Goal: Entertainment & Leisure: Consume media (video, audio)

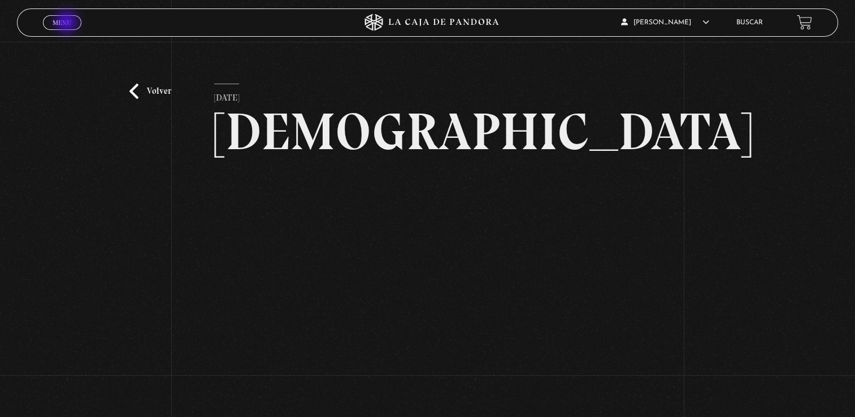
click at [68, 23] on span "Menu" at bounding box center [62, 22] width 19 height 7
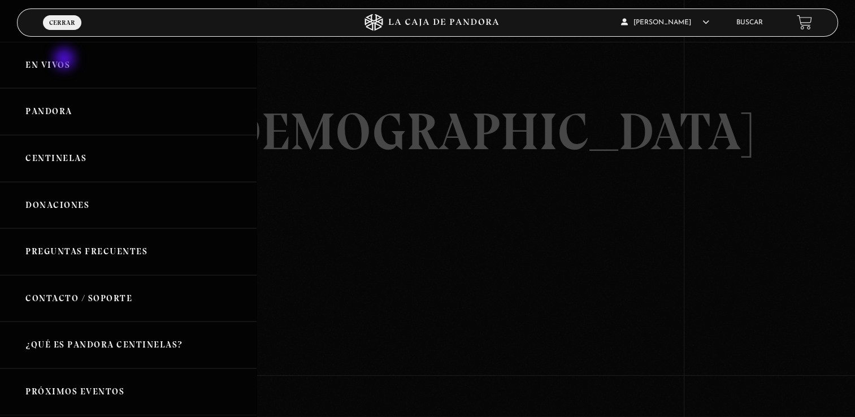
click at [66, 60] on link "En vivos" at bounding box center [128, 65] width 257 height 47
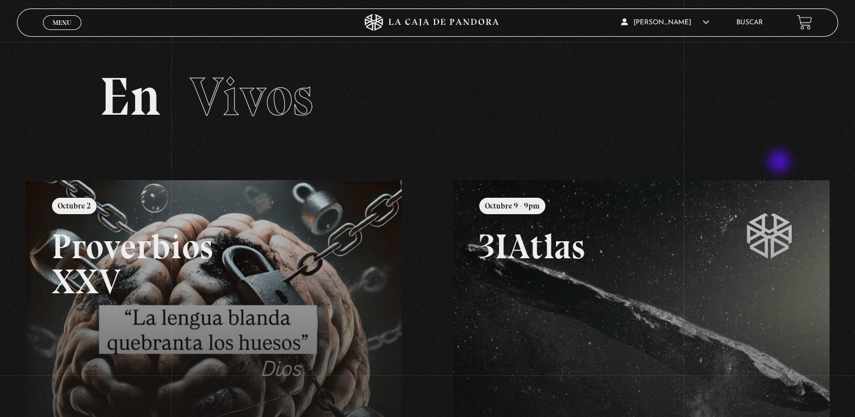
click at [778, 160] on section "En Vivos" at bounding box center [427, 111] width 855 height 138
drag, startPoint x: 828, startPoint y: 150, endPoint x: 613, endPoint y: 151, distance: 215.4
click at [611, 148] on section "En Vivos" at bounding box center [427, 111] width 855 height 138
drag, startPoint x: 620, startPoint y: 162, endPoint x: 276, endPoint y: 116, distance: 346.7
click at [355, 144] on section "En Vivos" at bounding box center [427, 111] width 855 height 138
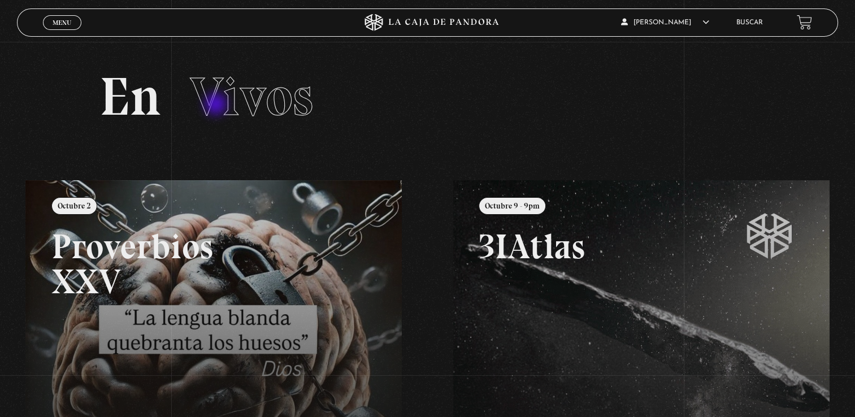
click at [217, 105] on span "Vivos" at bounding box center [251, 96] width 123 height 64
click at [58, 21] on span "Menu" at bounding box center [62, 22] width 19 height 7
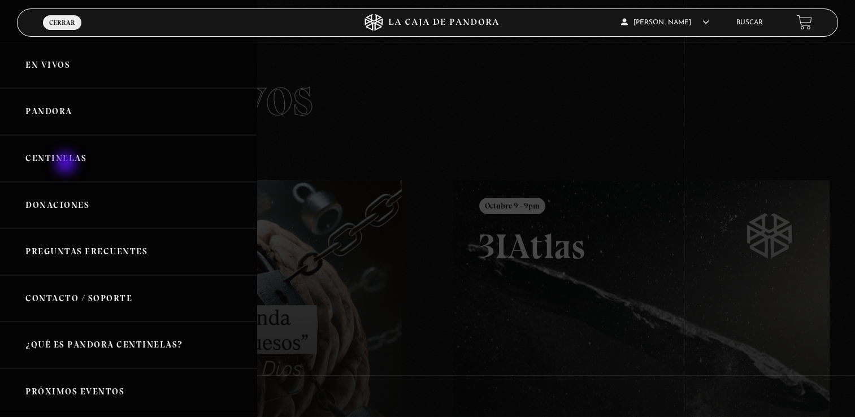
click at [67, 164] on link "Centinelas" at bounding box center [128, 158] width 257 height 47
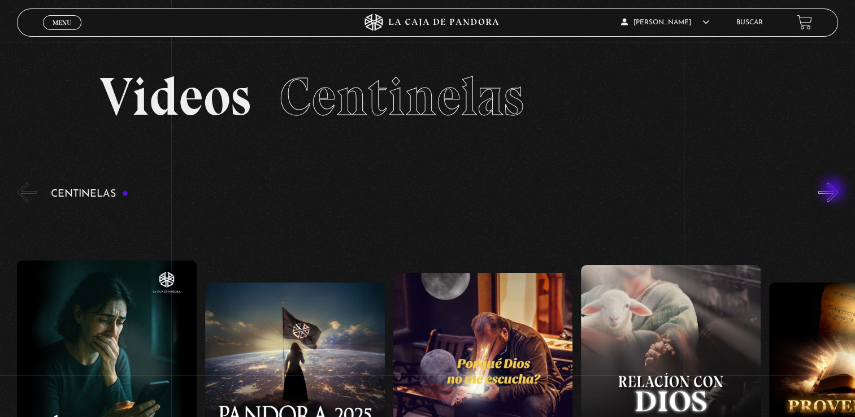
click at [834, 191] on button "»" at bounding box center [829, 193] width 20 height 20
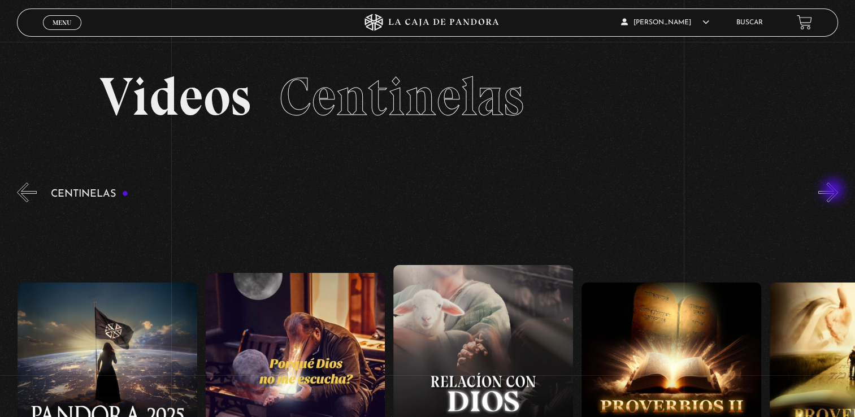
click at [834, 191] on button "»" at bounding box center [829, 193] width 20 height 20
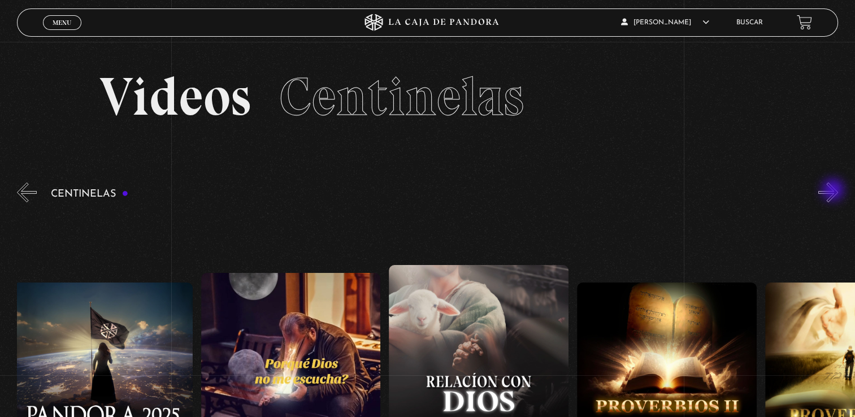
click at [834, 191] on button "»" at bounding box center [829, 193] width 20 height 20
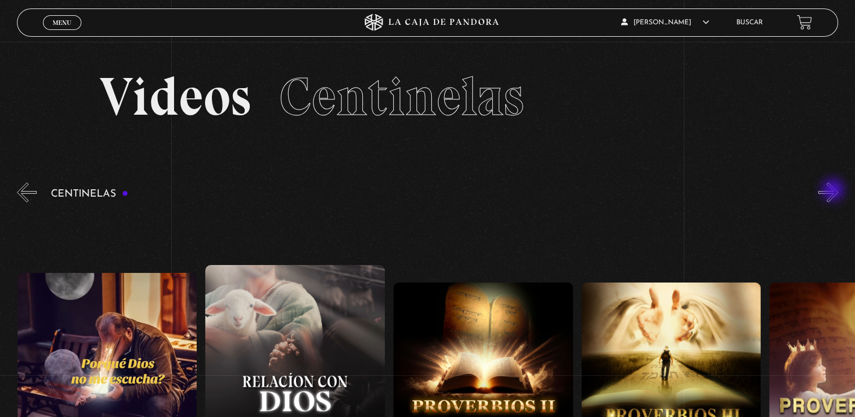
click at [834, 191] on button "»" at bounding box center [829, 193] width 20 height 20
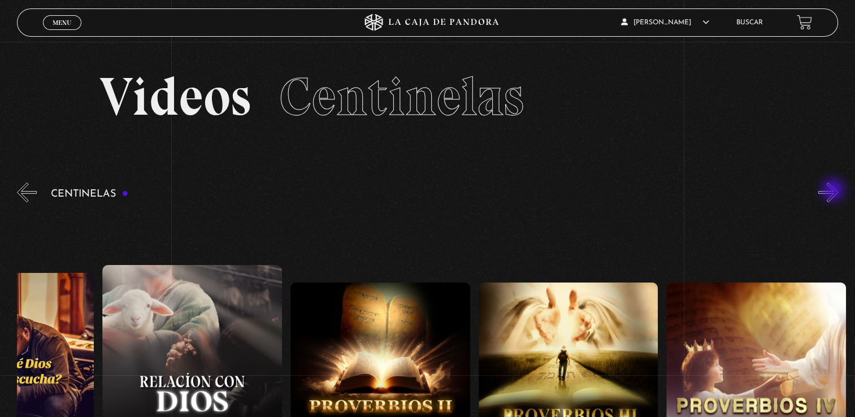
click at [834, 191] on button "»" at bounding box center [829, 193] width 20 height 20
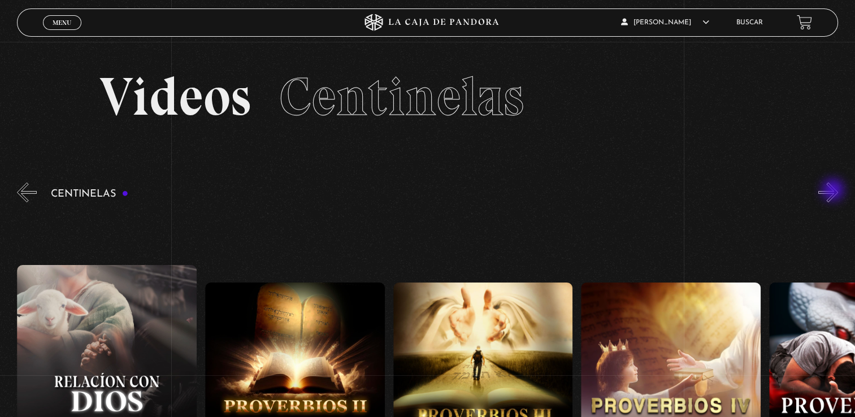
click at [834, 191] on button "»" at bounding box center [829, 193] width 20 height 20
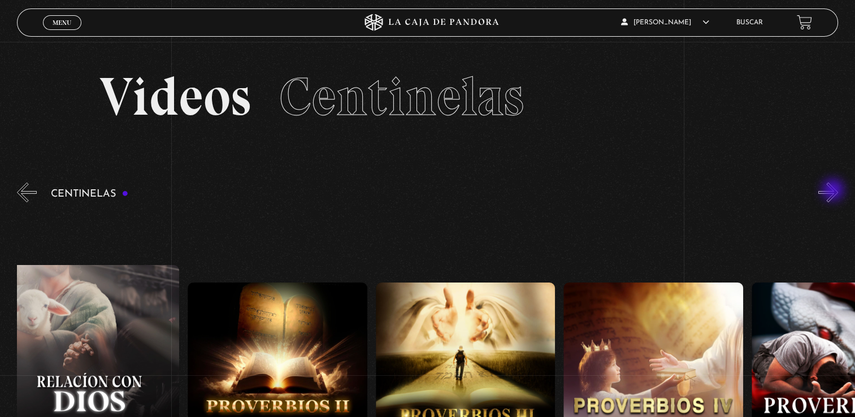
click at [834, 192] on button "»" at bounding box center [829, 193] width 20 height 20
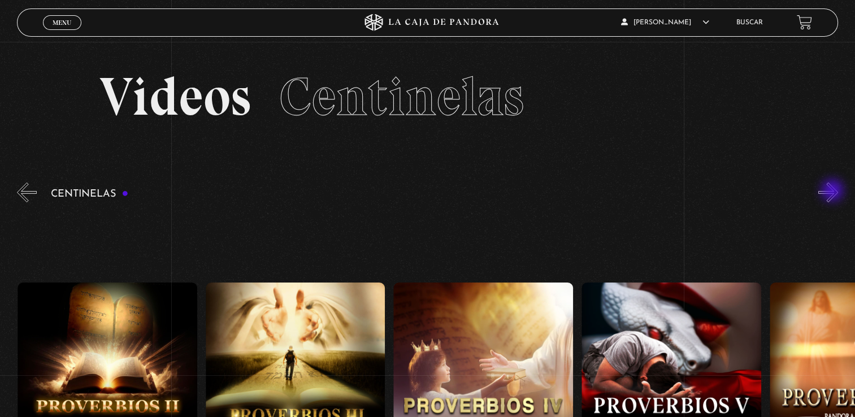
click at [833, 193] on button "»" at bounding box center [829, 193] width 20 height 20
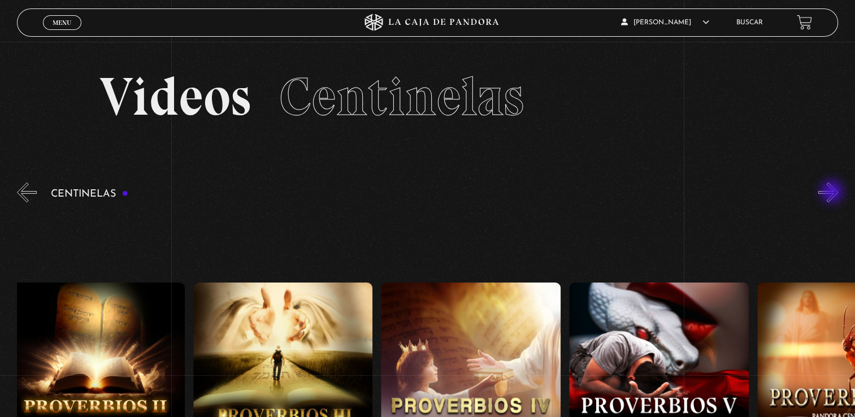
click at [833, 193] on button "»" at bounding box center [829, 193] width 20 height 20
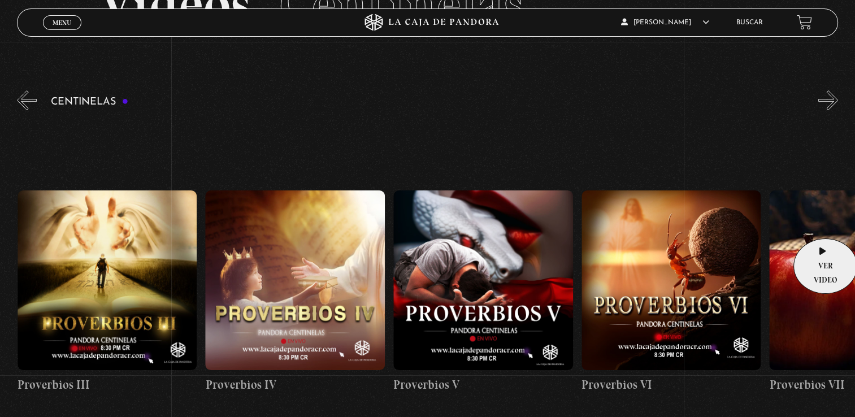
scroll to position [113, 0]
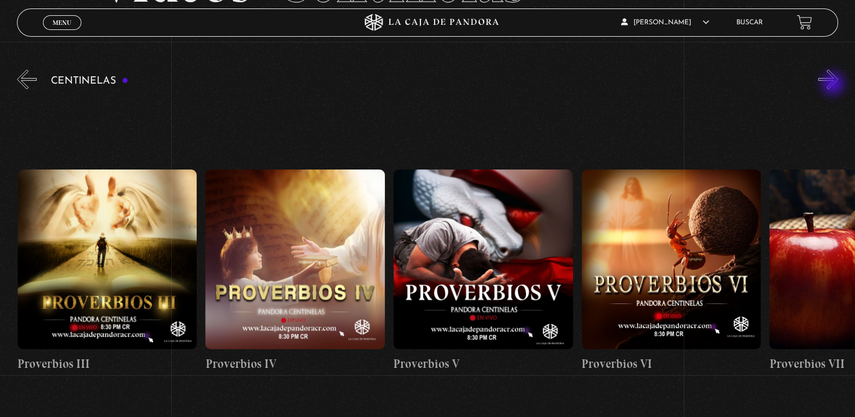
click at [834, 85] on button "»" at bounding box center [829, 80] width 20 height 20
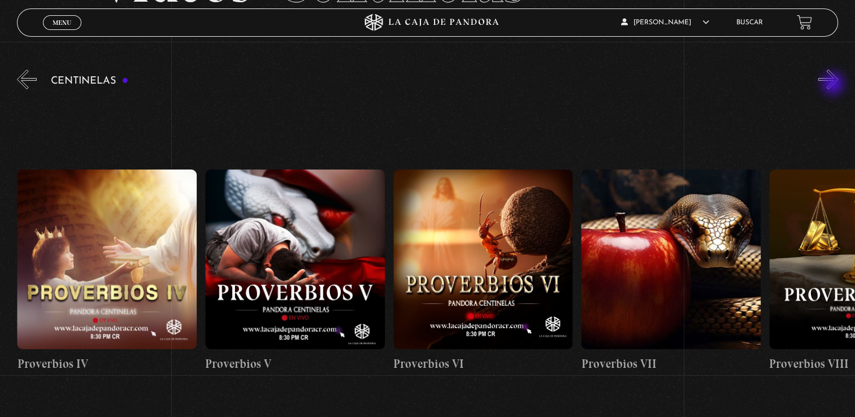
click at [834, 85] on button "»" at bounding box center [829, 80] width 20 height 20
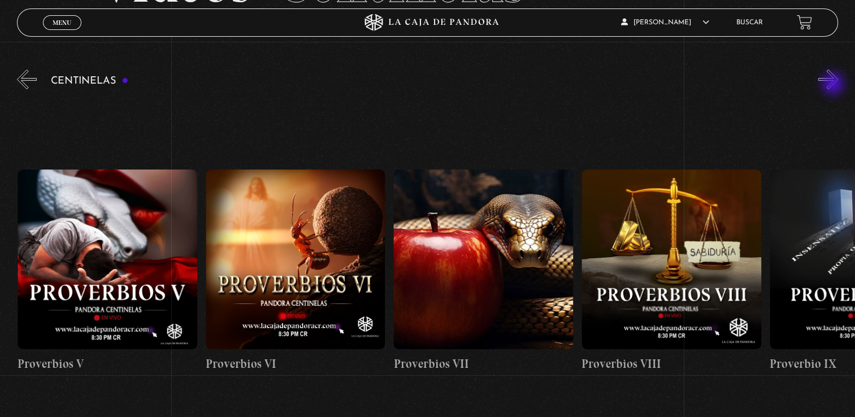
click at [834, 85] on button "»" at bounding box center [829, 80] width 20 height 20
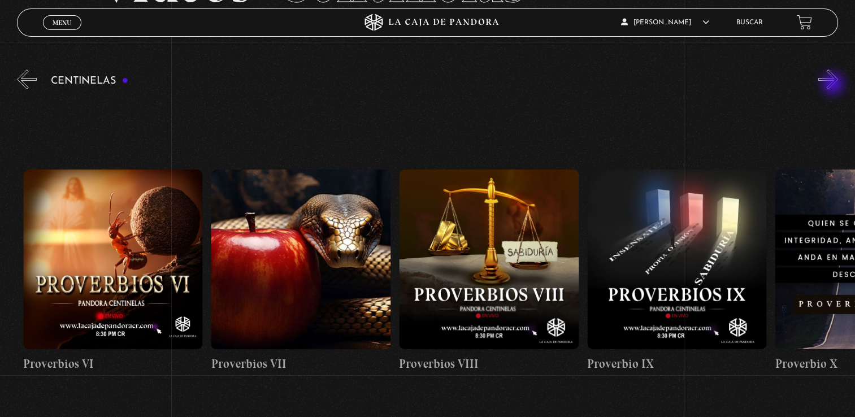
click at [834, 85] on button "»" at bounding box center [829, 80] width 20 height 20
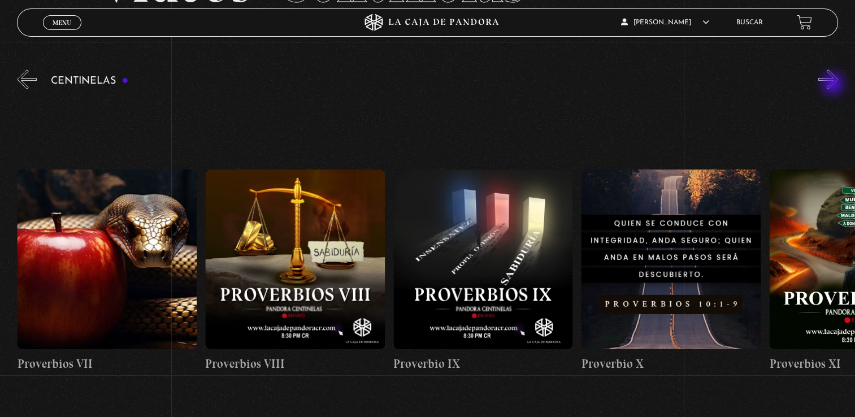
click at [834, 85] on button "»" at bounding box center [829, 80] width 20 height 20
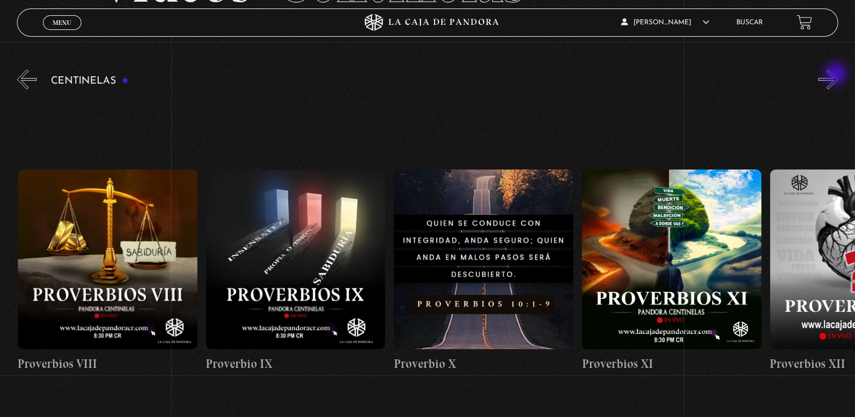
click at [837, 75] on button "»" at bounding box center [829, 80] width 20 height 20
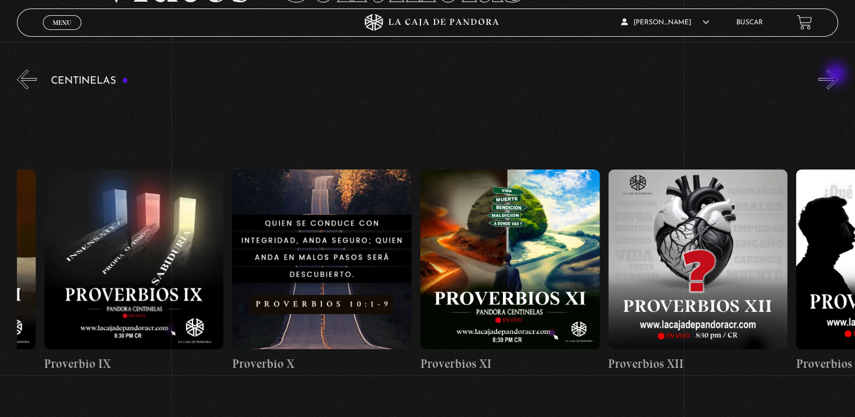
click at [837, 75] on button "»" at bounding box center [829, 80] width 20 height 20
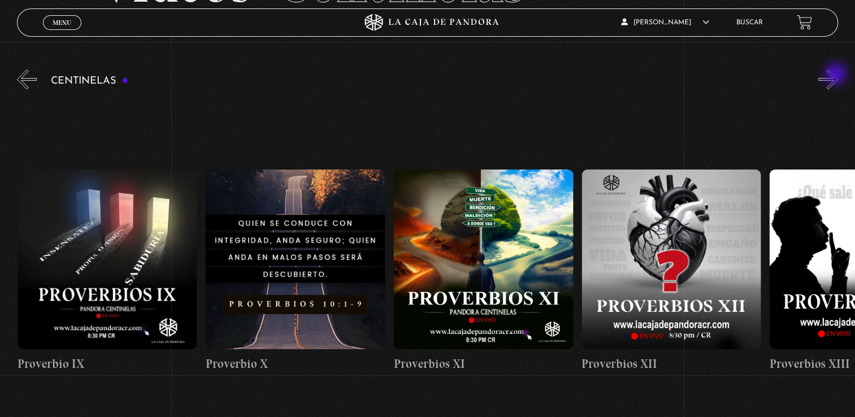
click at [837, 75] on button "»" at bounding box center [829, 80] width 20 height 20
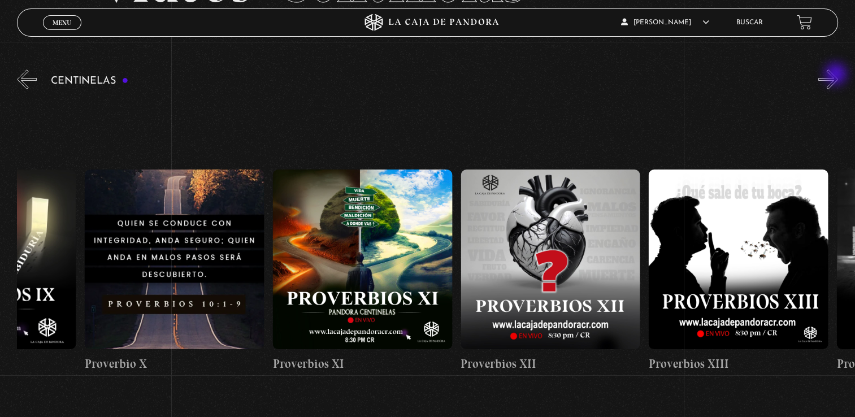
click at [837, 75] on button "»" at bounding box center [829, 80] width 20 height 20
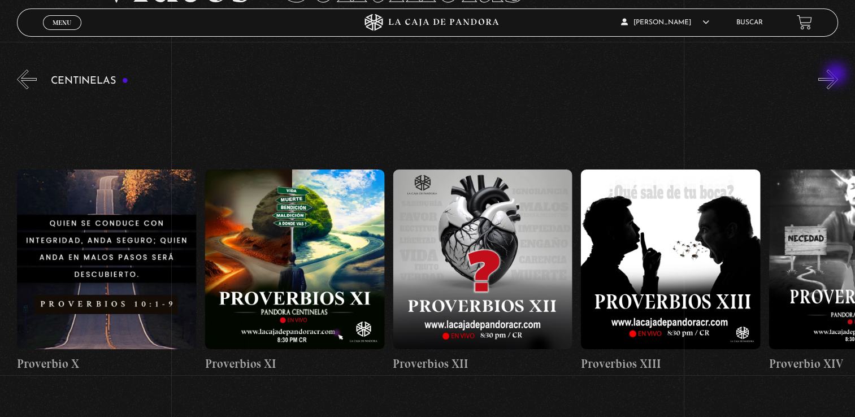
click at [837, 75] on button "»" at bounding box center [829, 80] width 20 height 20
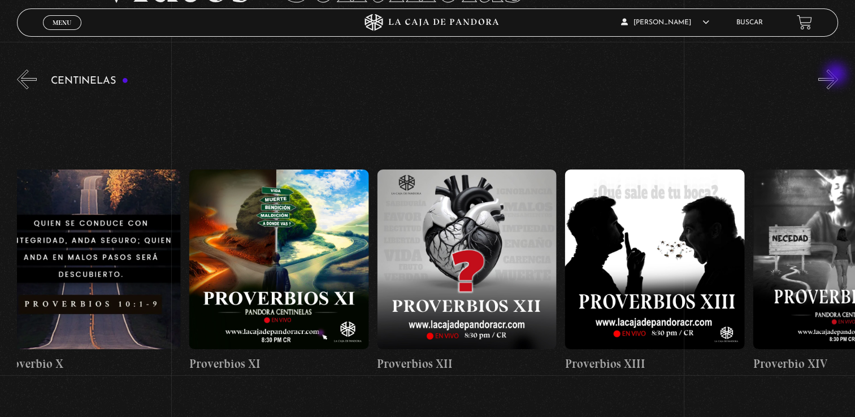
click at [837, 75] on button "»" at bounding box center [829, 80] width 20 height 20
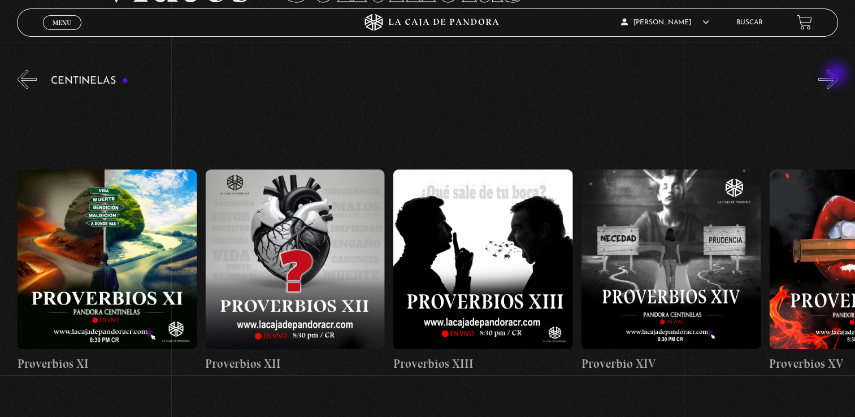
click at [837, 75] on button "»" at bounding box center [829, 80] width 20 height 20
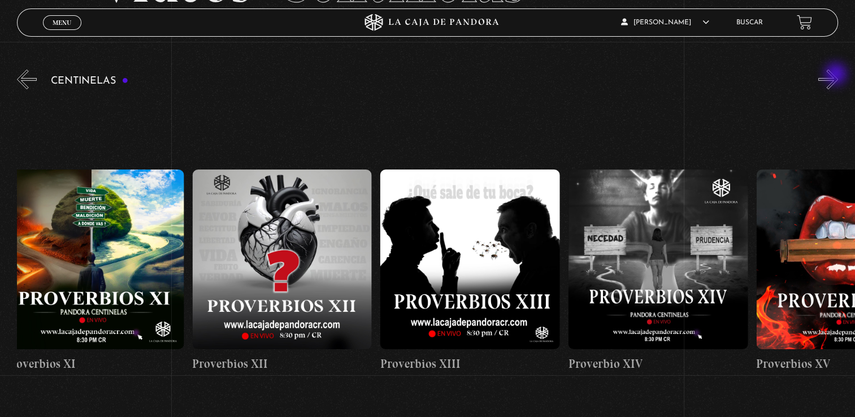
click at [837, 75] on button "»" at bounding box center [829, 80] width 20 height 20
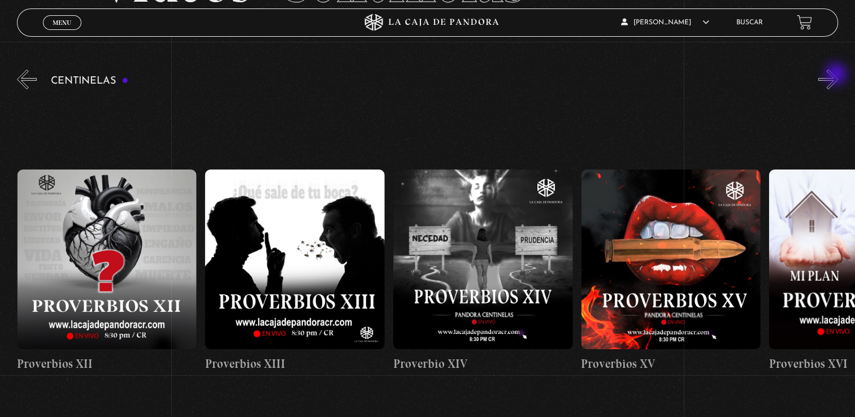
click at [837, 75] on button "»" at bounding box center [829, 80] width 20 height 20
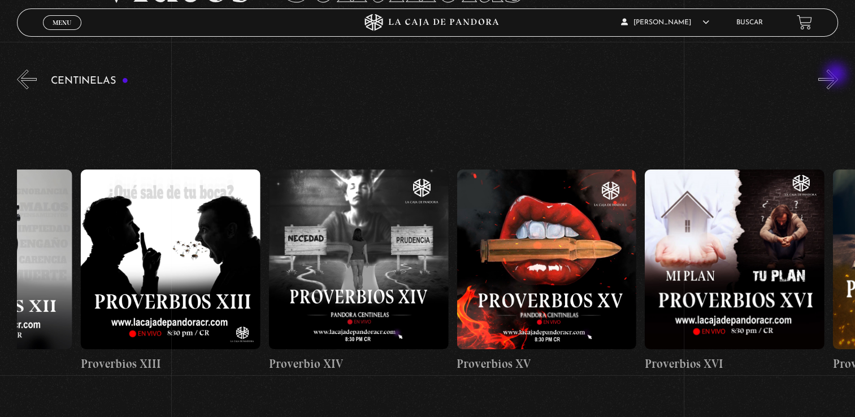
click at [837, 75] on button "»" at bounding box center [829, 80] width 20 height 20
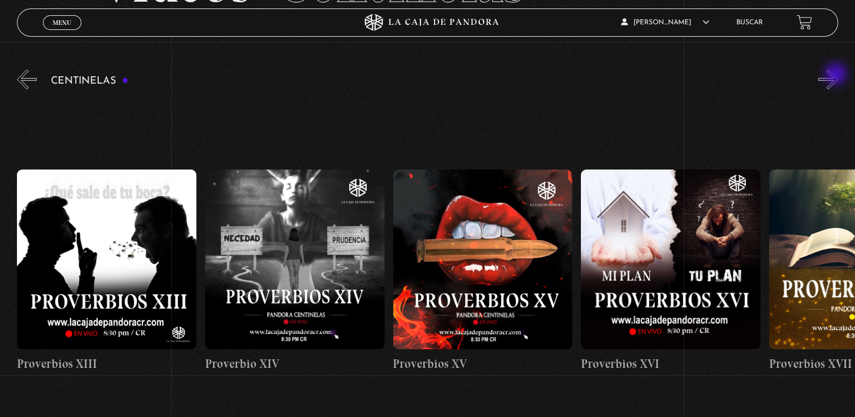
click at [837, 75] on button "»" at bounding box center [829, 80] width 20 height 20
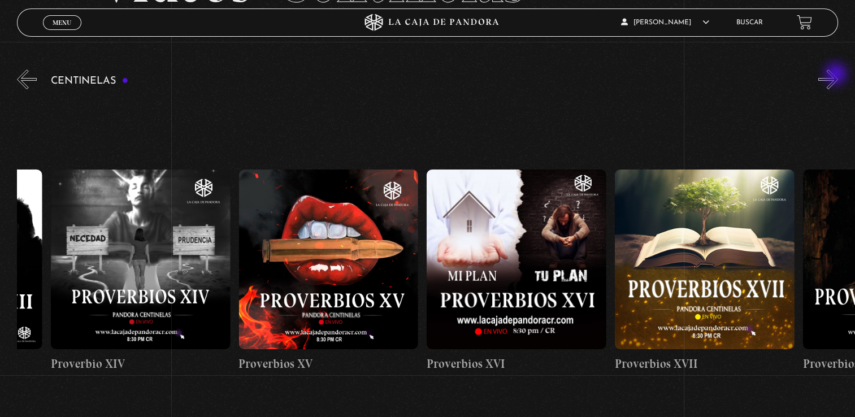
click at [837, 75] on button "»" at bounding box center [829, 80] width 20 height 20
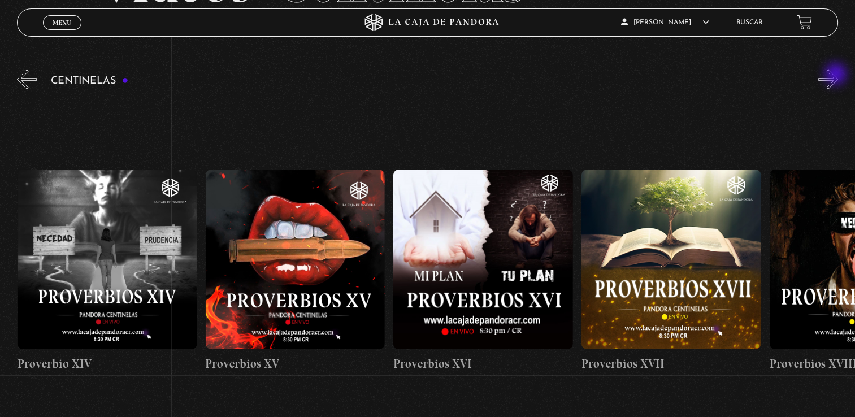
click at [837, 75] on button "»" at bounding box center [829, 80] width 20 height 20
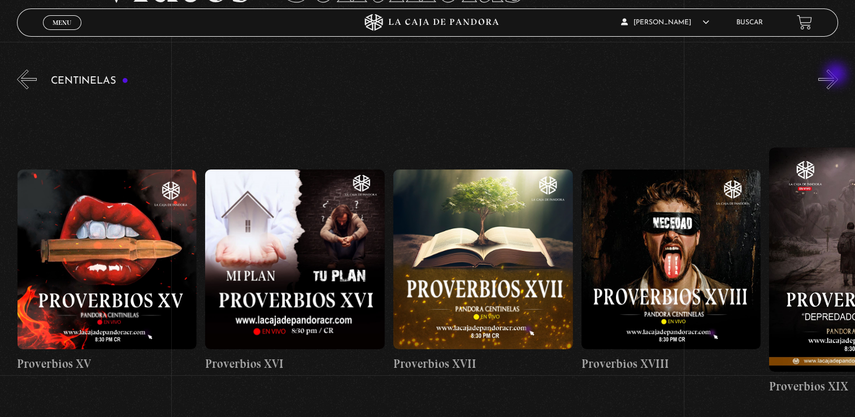
click at [837, 75] on button "»" at bounding box center [829, 80] width 20 height 20
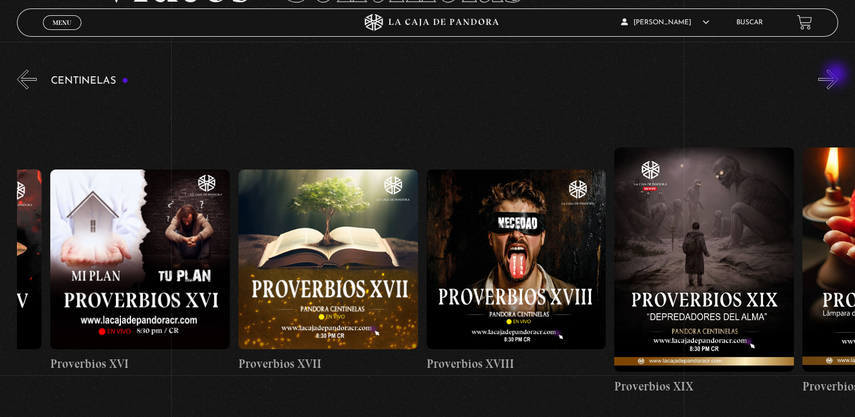
click at [837, 75] on button "»" at bounding box center [829, 80] width 20 height 20
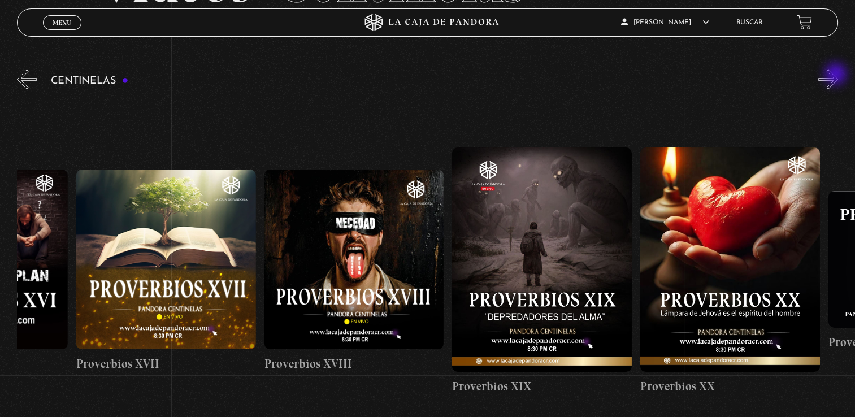
click at [837, 75] on button "»" at bounding box center [829, 80] width 20 height 20
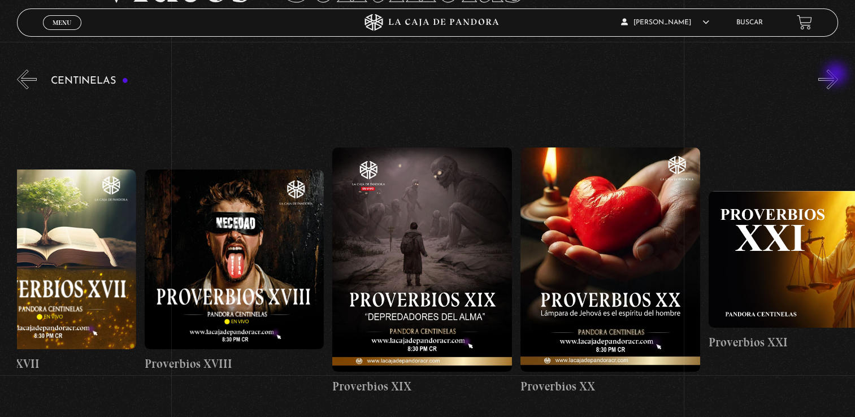
click at [837, 75] on button "»" at bounding box center [829, 80] width 20 height 20
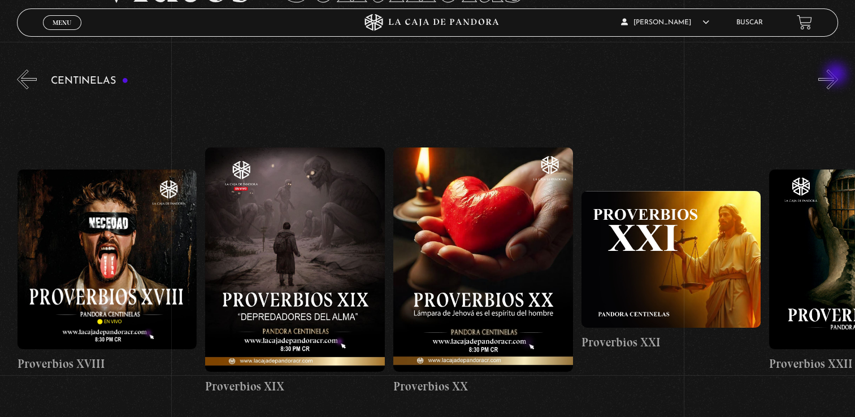
click at [837, 75] on button "»" at bounding box center [829, 80] width 20 height 20
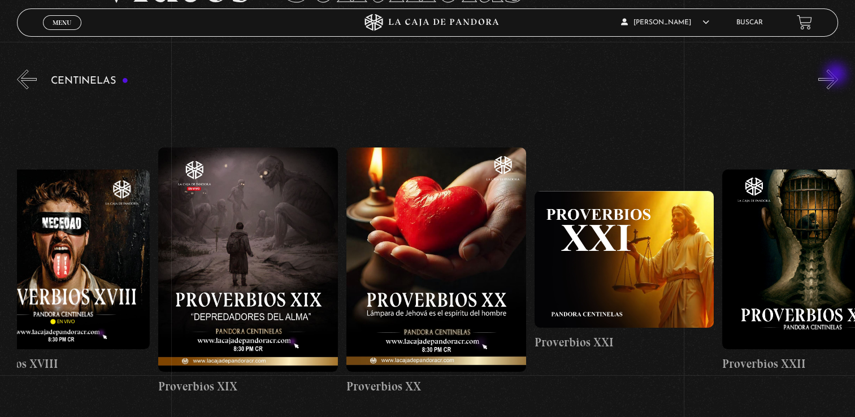
click at [837, 75] on button "»" at bounding box center [829, 80] width 20 height 20
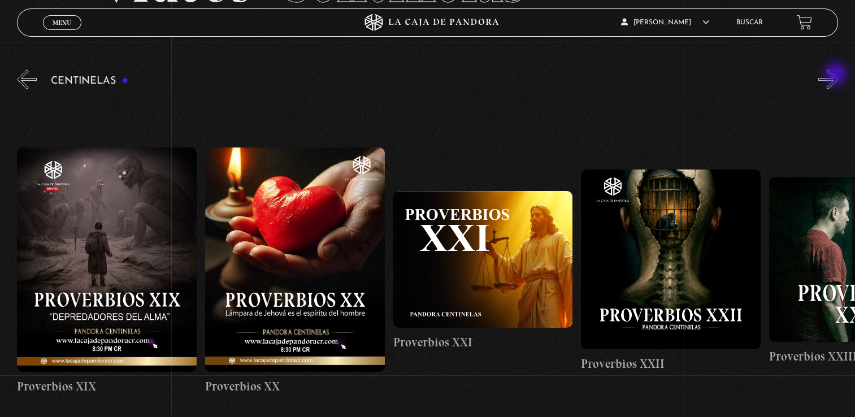
scroll to position [0, 3949]
click at [69, 24] on span "Menu" at bounding box center [62, 22] width 19 height 7
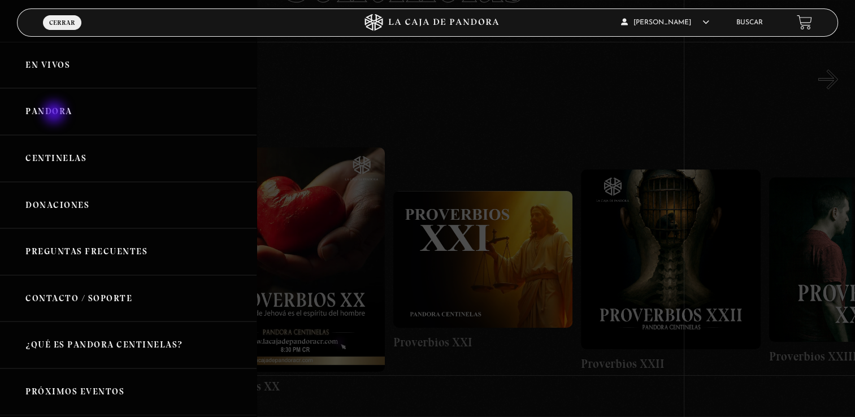
click at [56, 114] on link "Pandora" at bounding box center [128, 111] width 257 height 47
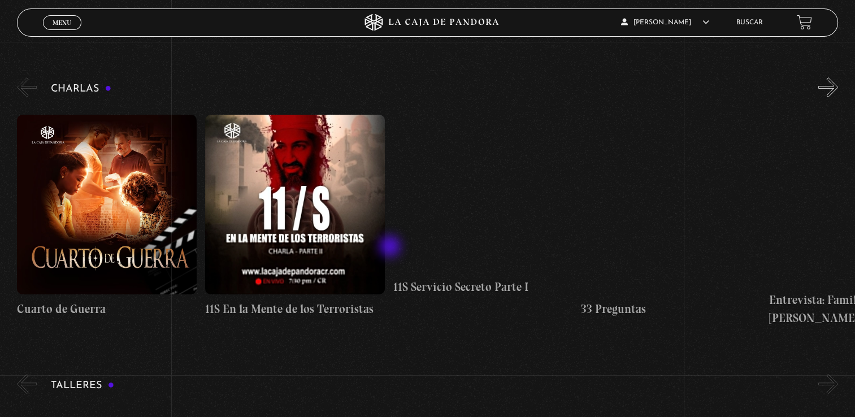
scroll to position [170, 0]
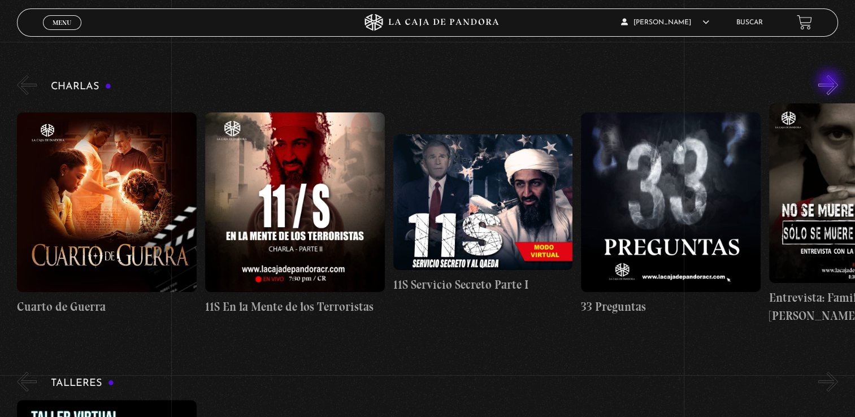
click at [830, 83] on button "»" at bounding box center [829, 85] width 20 height 20
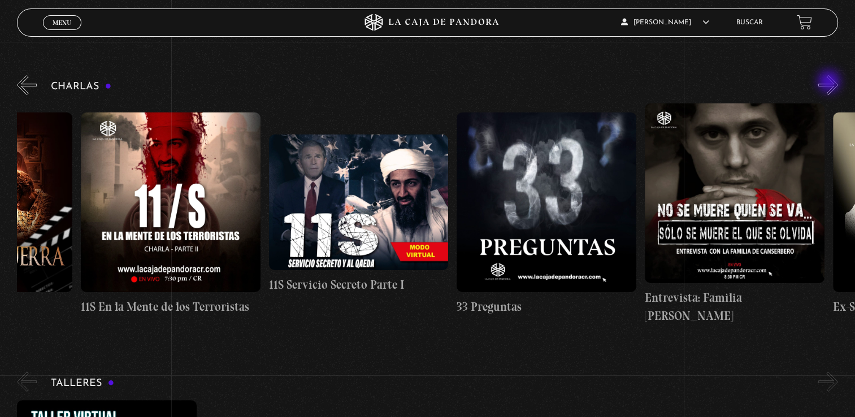
click at [830, 83] on button "»" at bounding box center [829, 85] width 20 height 20
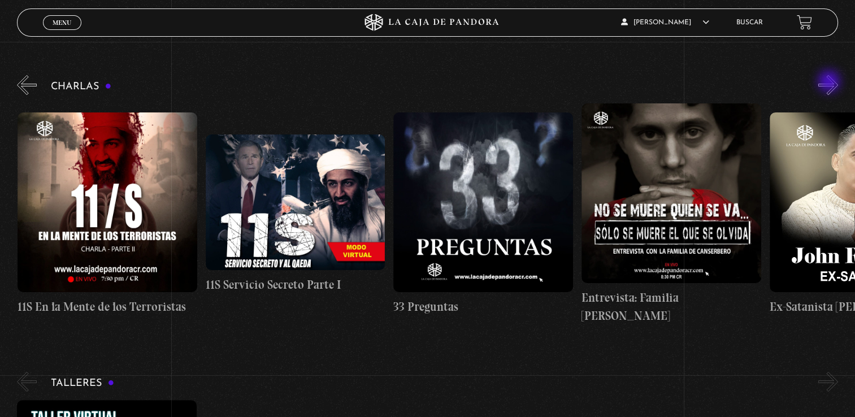
click at [831, 83] on button "»" at bounding box center [829, 85] width 20 height 20
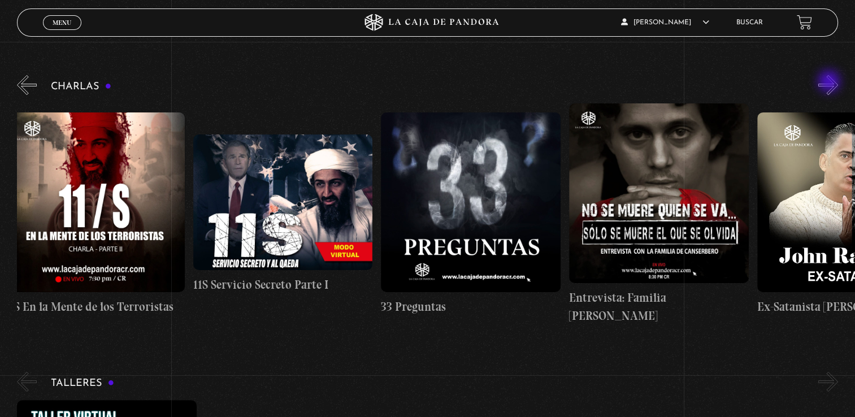
click at [832, 83] on button "»" at bounding box center [829, 85] width 20 height 20
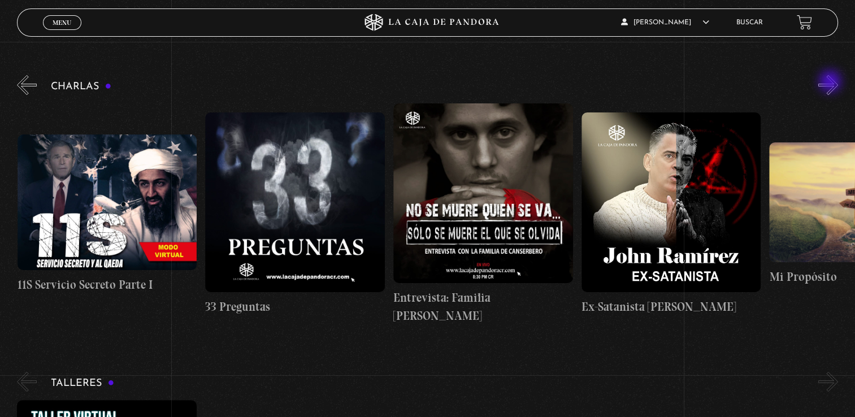
click at [832, 83] on button "»" at bounding box center [829, 85] width 20 height 20
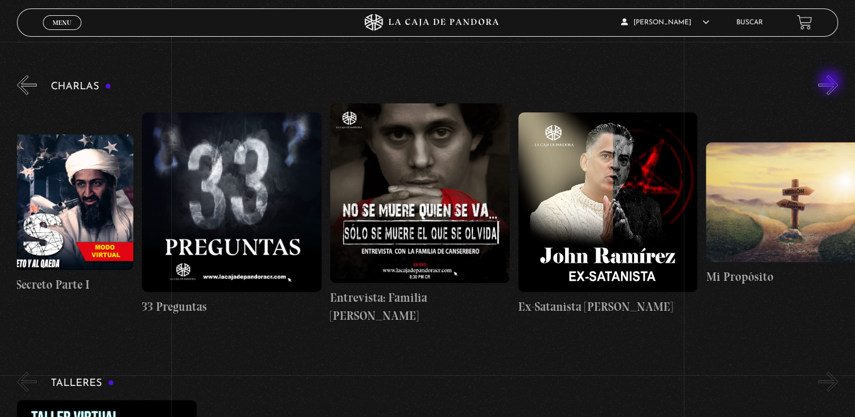
click at [832, 83] on button "»" at bounding box center [829, 85] width 20 height 20
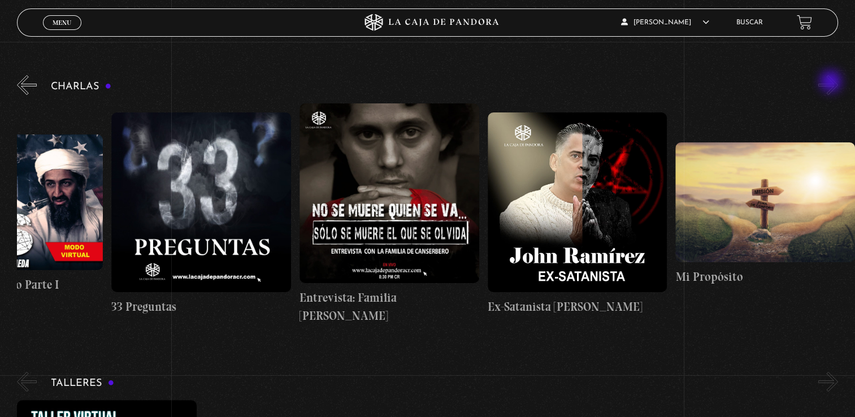
click at [832, 83] on button "»" at bounding box center [829, 85] width 20 height 20
click at [836, 372] on button "»" at bounding box center [829, 382] width 20 height 20
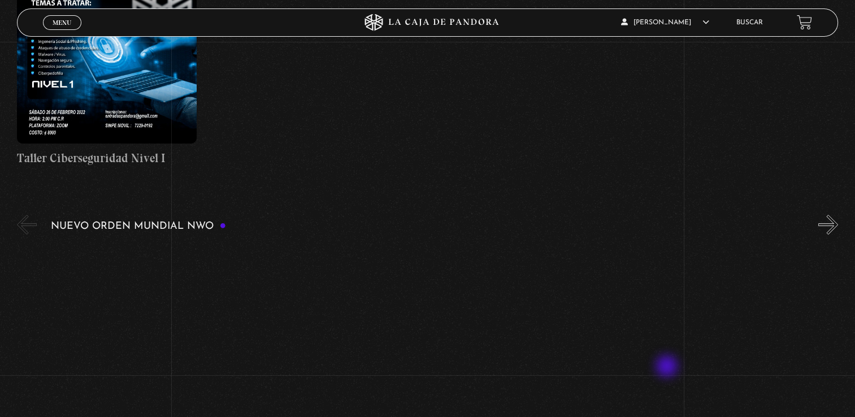
scroll to position [735, 0]
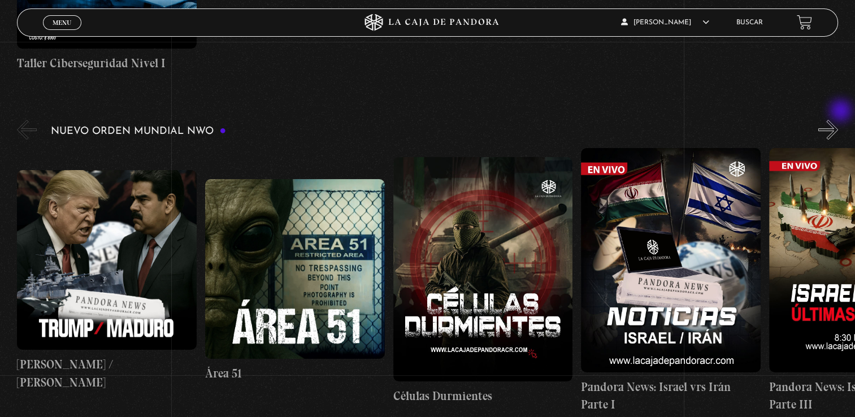
click at [838, 120] on button "»" at bounding box center [829, 130] width 20 height 20
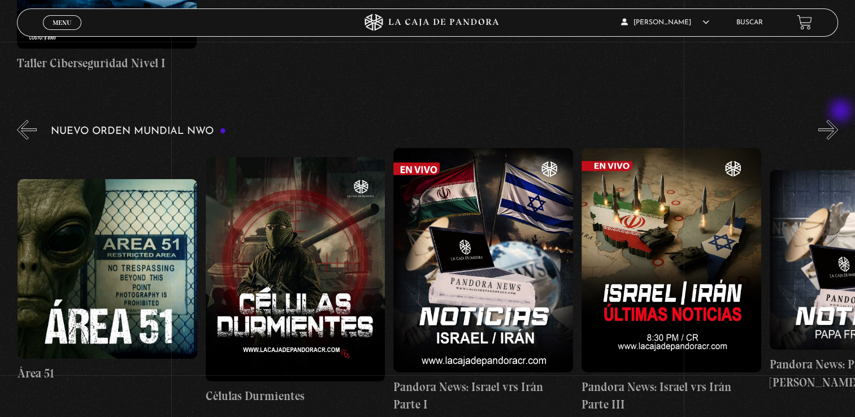
click at [838, 120] on button "»" at bounding box center [829, 130] width 20 height 20
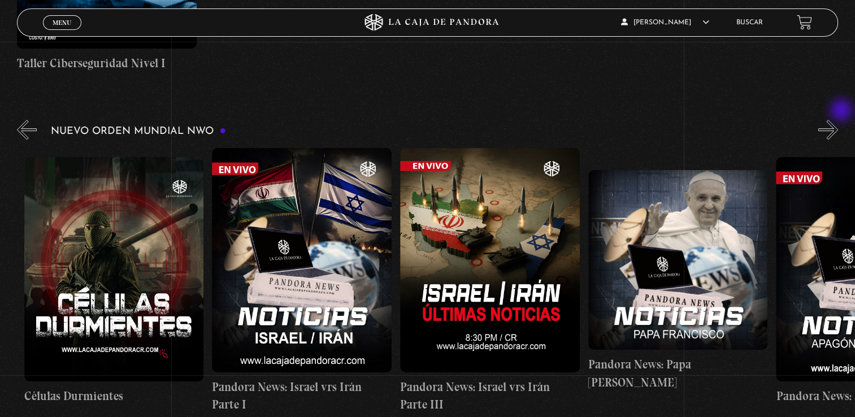
click at [838, 120] on button "»" at bounding box center [829, 130] width 20 height 20
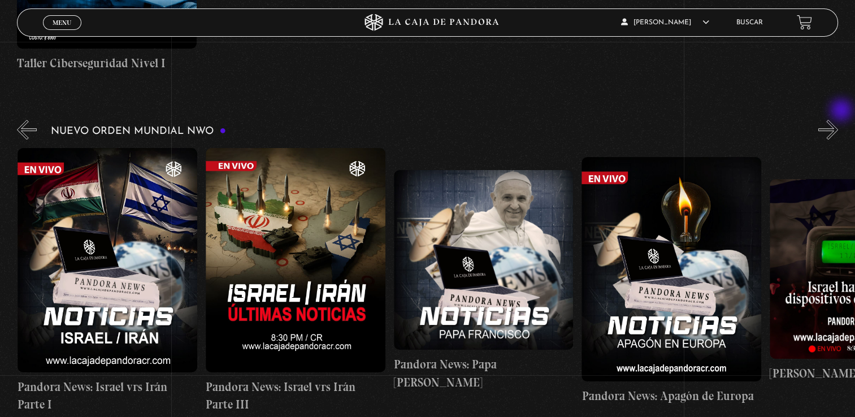
scroll to position [0, 564]
click at [838, 120] on button "»" at bounding box center [829, 130] width 20 height 20
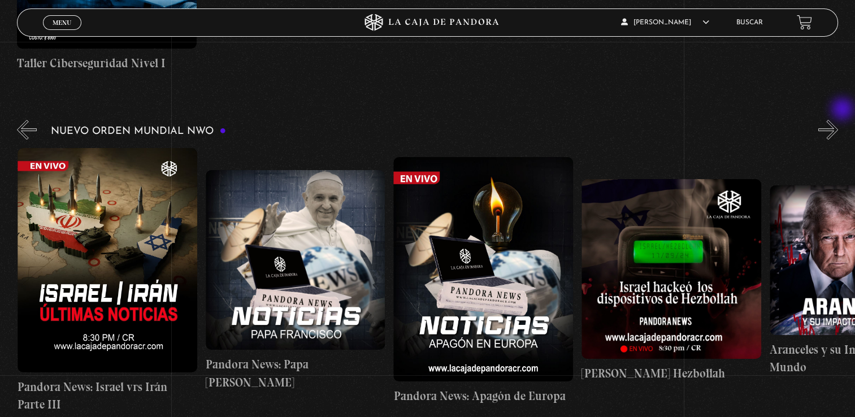
click at [838, 120] on button "»" at bounding box center [829, 130] width 20 height 20
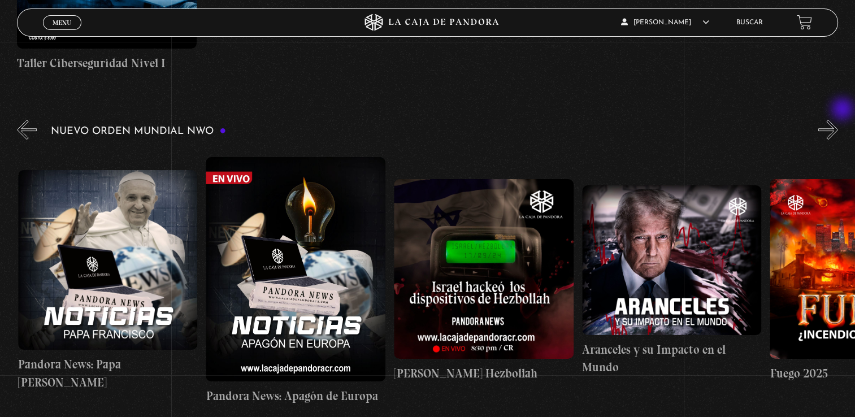
scroll to position [0, 940]
click at [838, 120] on button "»" at bounding box center [829, 130] width 20 height 20
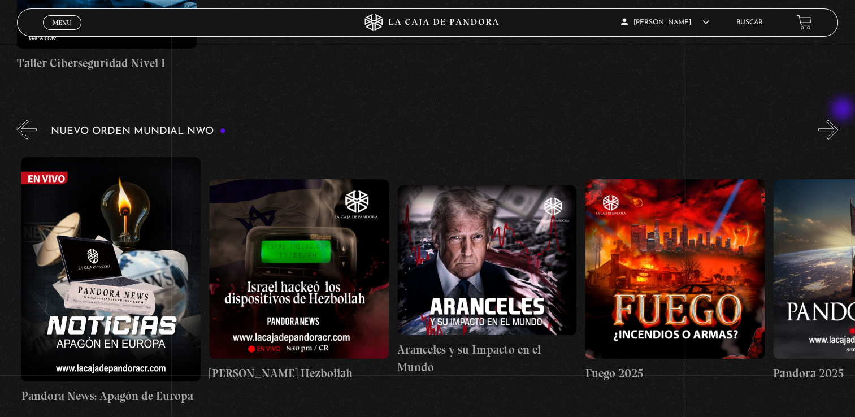
click at [838, 120] on button "»" at bounding box center [829, 130] width 20 height 20
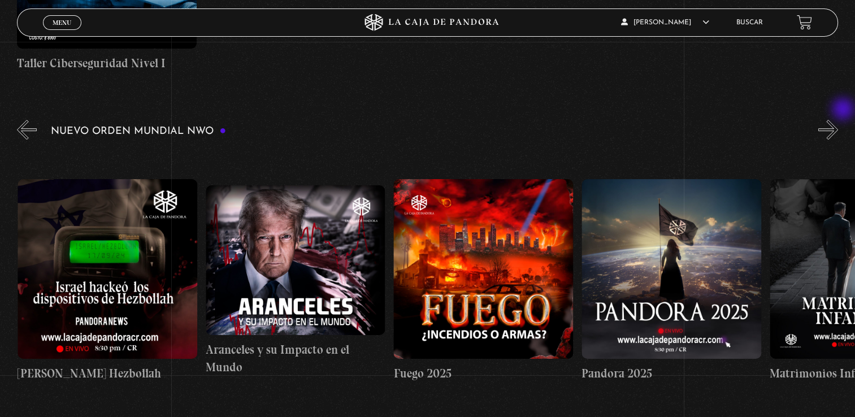
click at [838, 120] on button "»" at bounding box center [829, 130] width 20 height 20
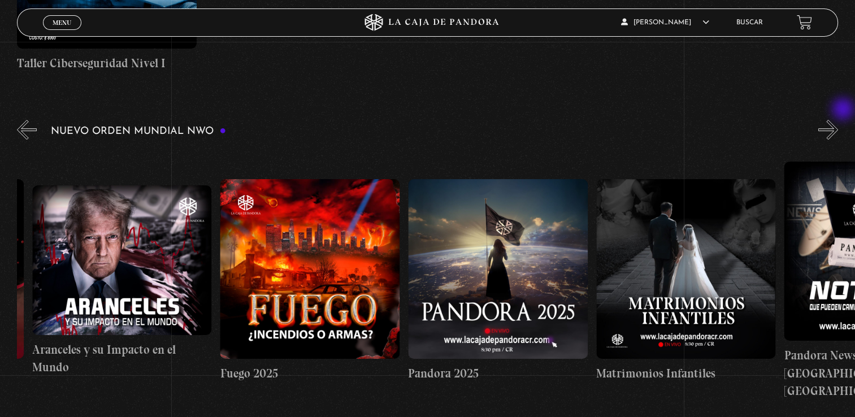
click at [838, 120] on button "»" at bounding box center [829, 130] width 20 height 20
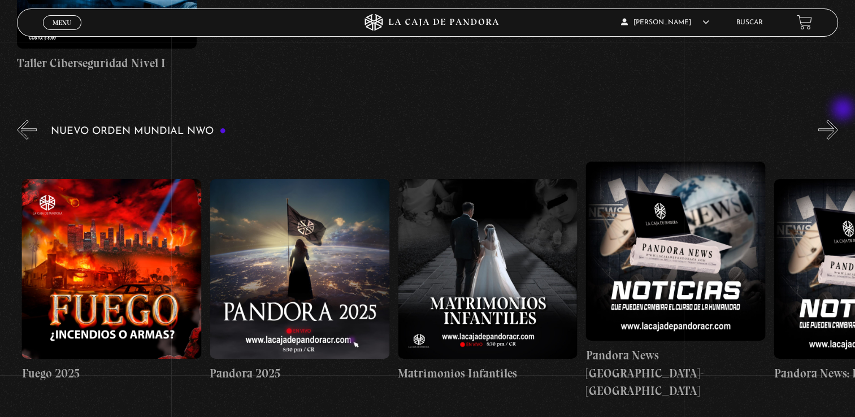
click at [838, 120] on button "»" at bounding box center [829, 130] width 20 height 20
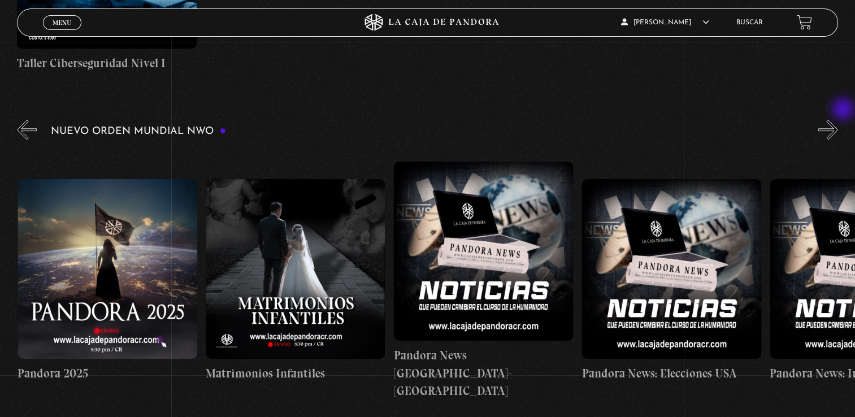
click at [838, 120] on button "»" at bounding box center [829, 130] width 20 height 20
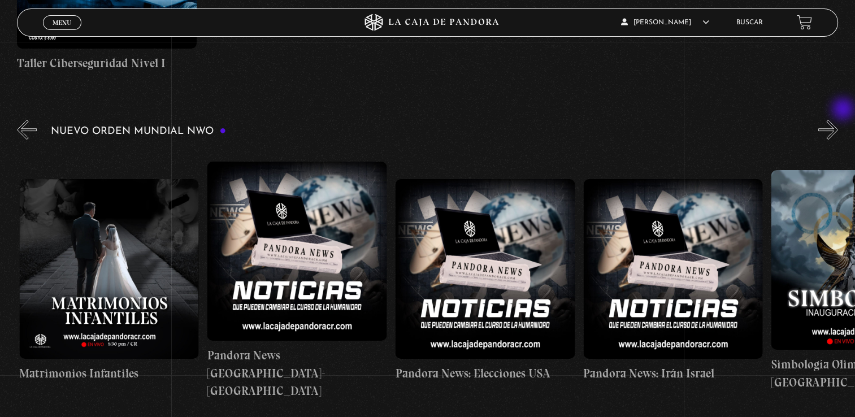
click at [838, 120] on button "»" at bounding box center [829, 130] width 20 height 20
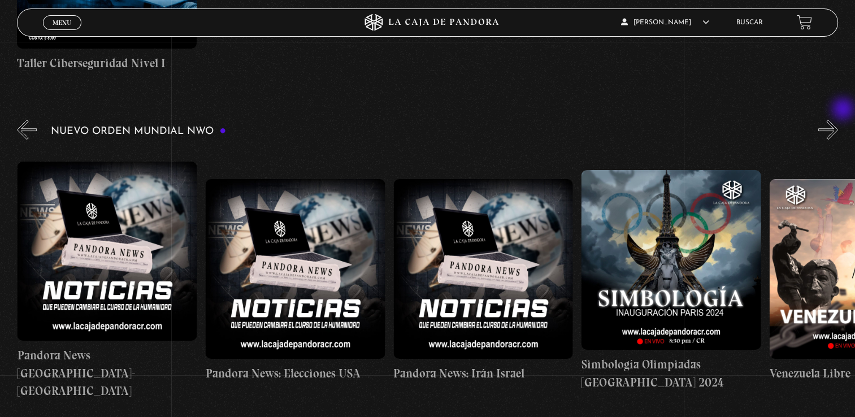
scroll to position [0, 2257]
click at [838, 120] on button "»" at bounding box center [829, 130] width 20 height 20
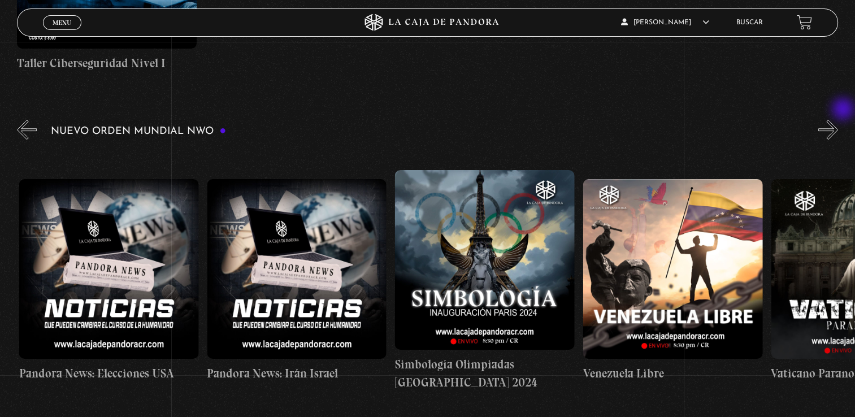
click at [838, 120] on button "»" at bounding box center [829, 130] width 20 height 20
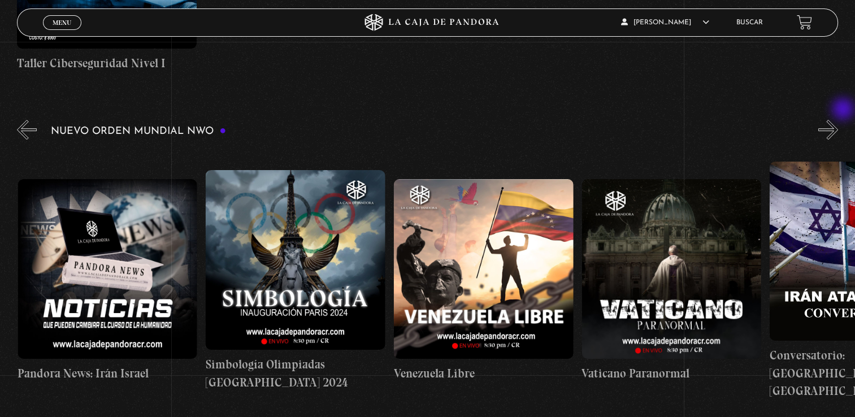
click at [838, 120] on button "»" at bounding box center [829, 130] width 20 height 20
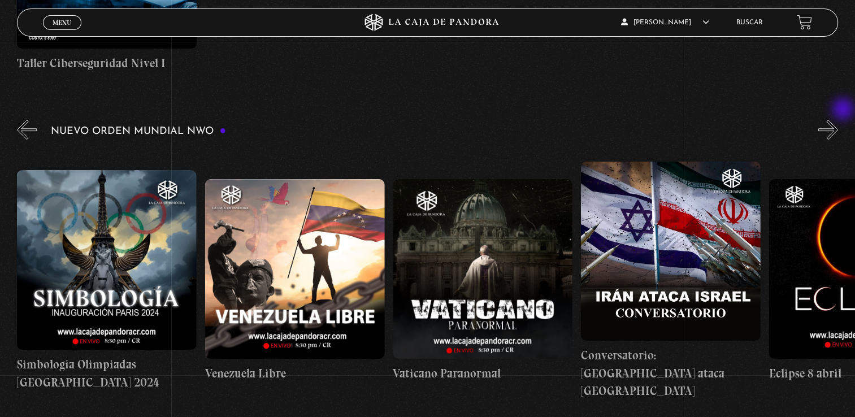
click at [838, 120] on button "»" at bounding box center [829, 130] width 20 height 20
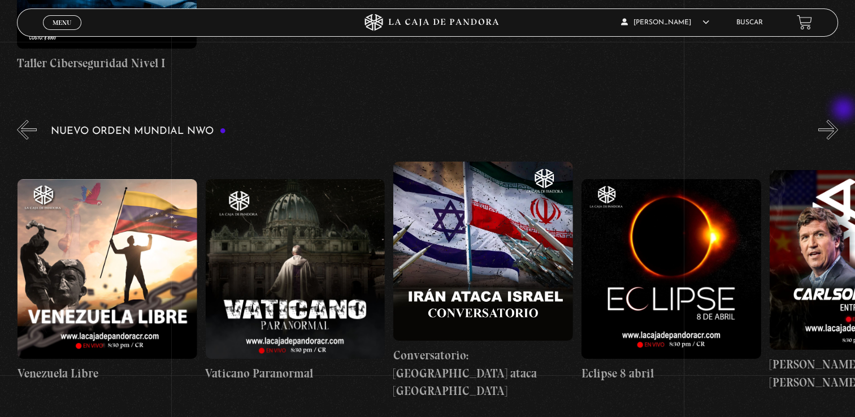
click at [838, 120] on button "»" at bounding box center [829, 130] width 20 height 20
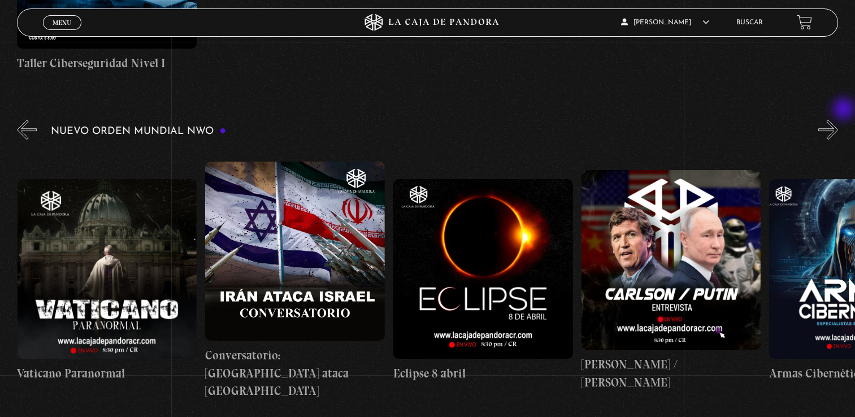
click at [838, 120] on button "»" at bounding box center [829, 130] width 20 height 20
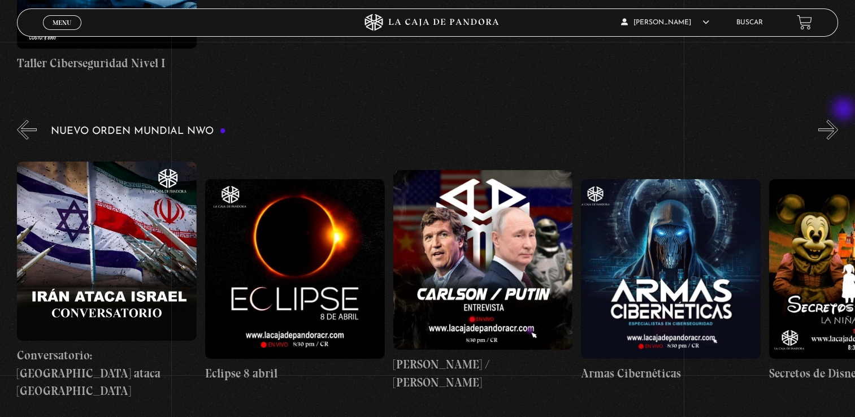
click at [838, 120] on button "»" at bounding box center [829, 130] width 20 height 20
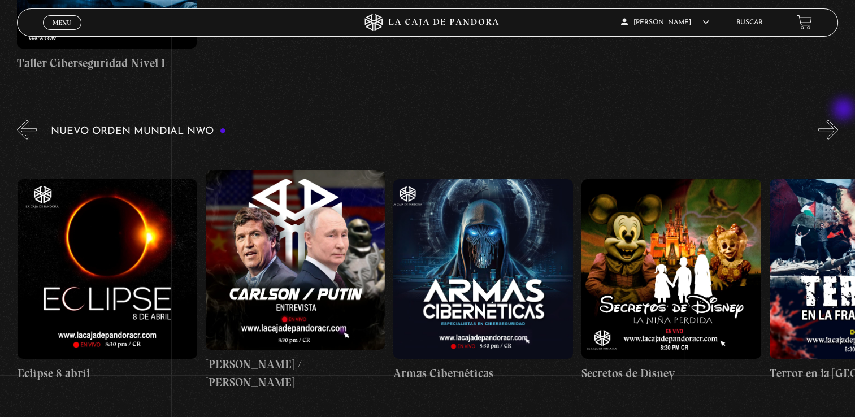
click at [838, 120] on button "»" at bounding box center [829, 130] width 20 height 20
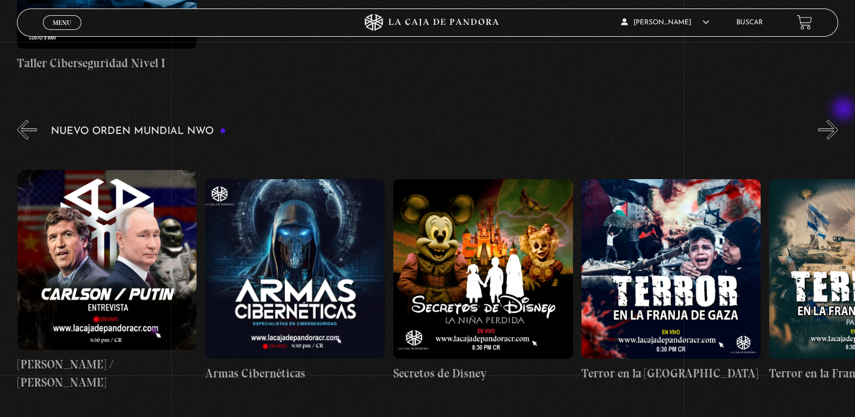
click at [838, 120] on button "»" at bounding box center [829, 130] width 20 height 20
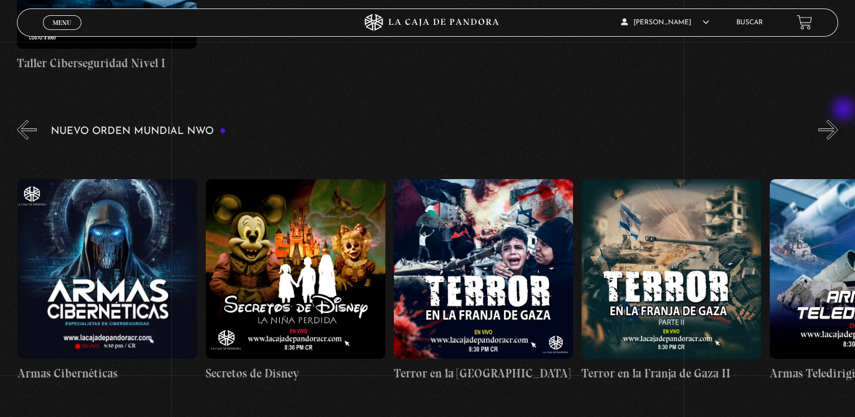
click at [838, 120] on button "»" at bounding box center [829, 130] width 20 height 20
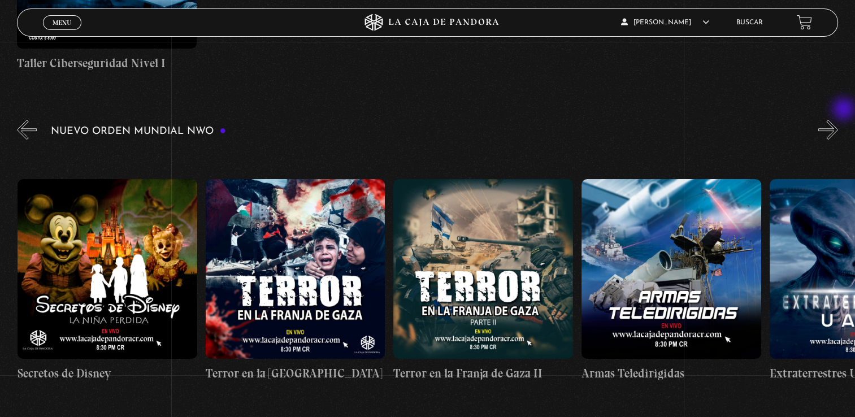
click at [838, 120] on button "»" at bounding box center [829, 130] width 20 height 20
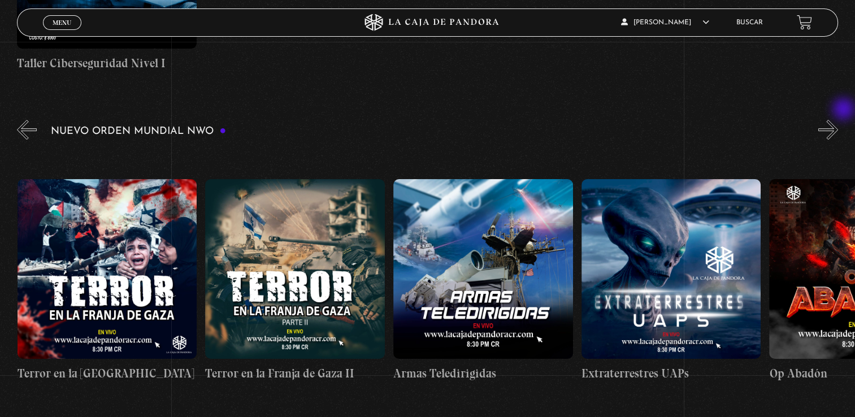
click at [838, 120] on button "»" at bounding box center [829, 130] width 20 height 20
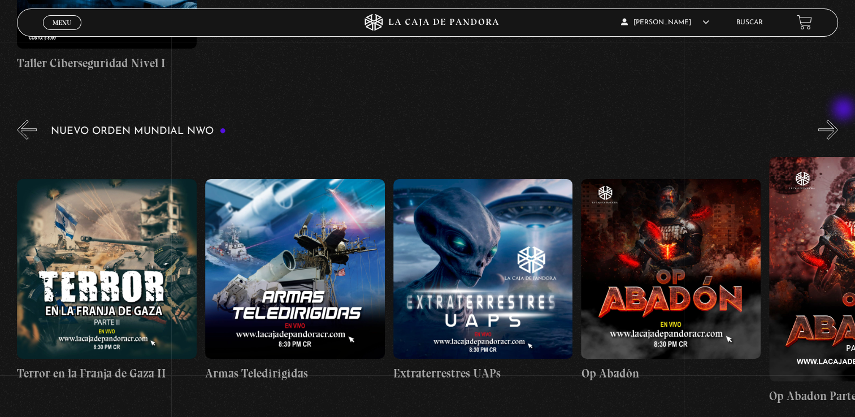
click at [838, 120] on button "»" at bounding box center [829, 130] width 20 height 20
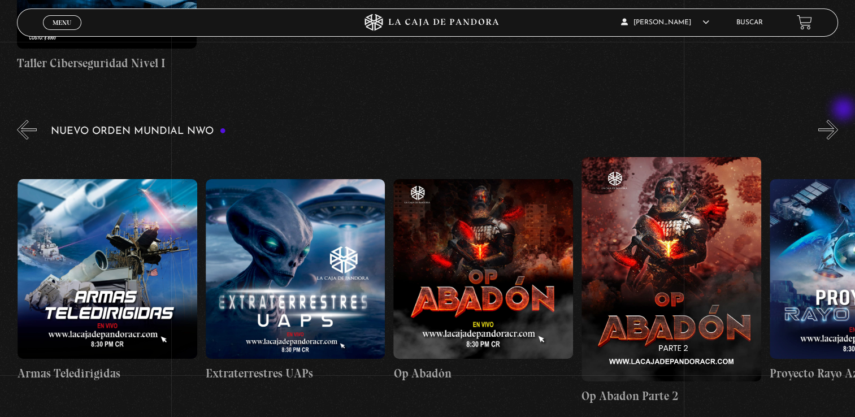
scroll to position [0, 4701]
click at [838, 120] on button "»" at bounding box center [829, 130] width 20 height 20
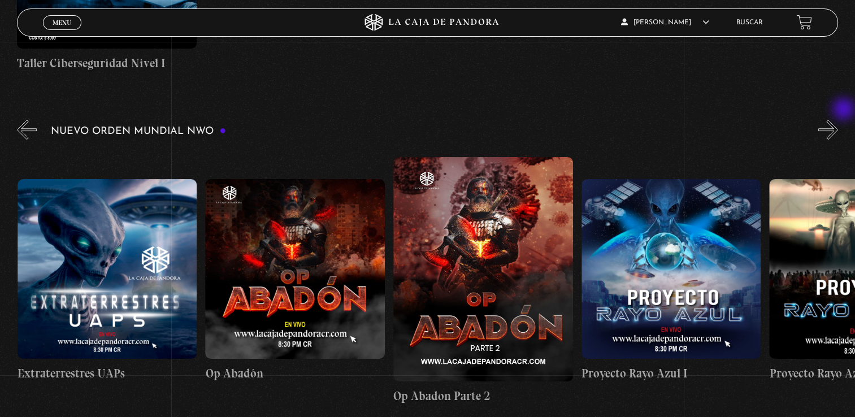
click at [838, 120] on button "»" at bounding box center [829, 130] width 20 height 20
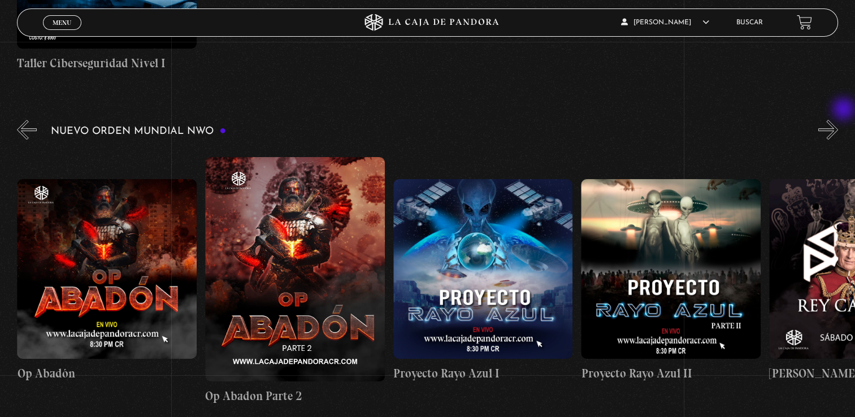
click at [838, 120] on button "»" at bounding box center [829, 130] width 20 height 20
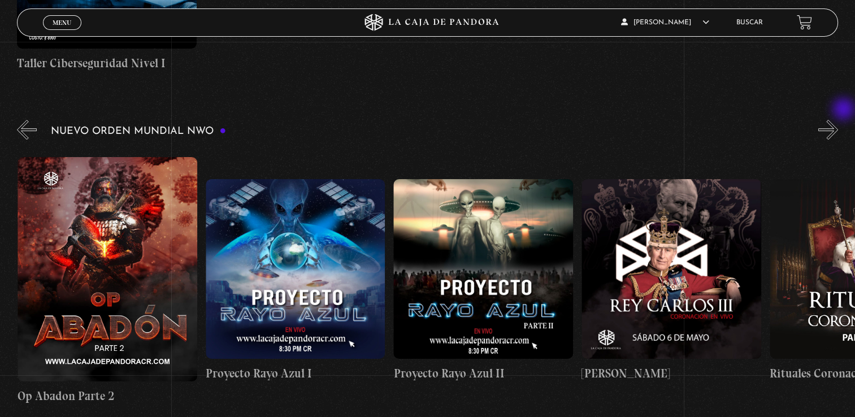
click at [838, 120] on button "»" at bounding box center [829, 130] width 20 height 20
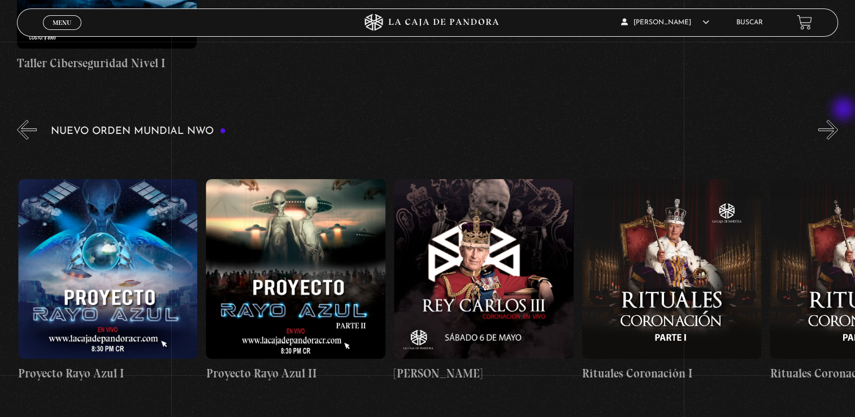
click at [838, 120] on button "»" at bounding box center [829, 130] width 20 height 20
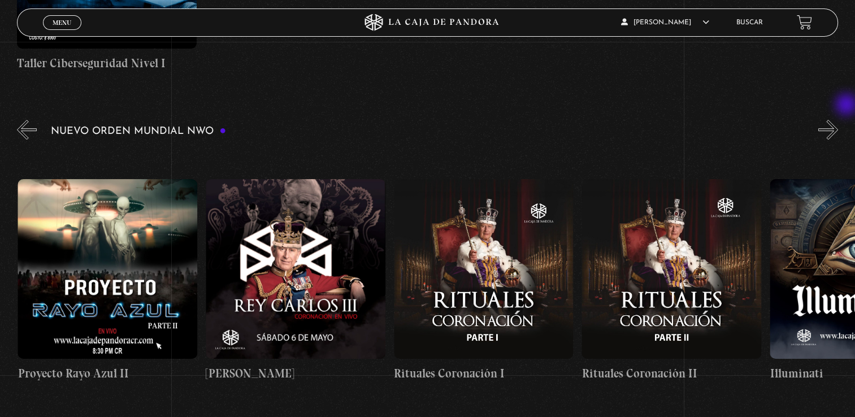
scroll to position [0, 5642]
click at [838, 120] on button "»" at bounding box center [829, 130] width 20 height 20
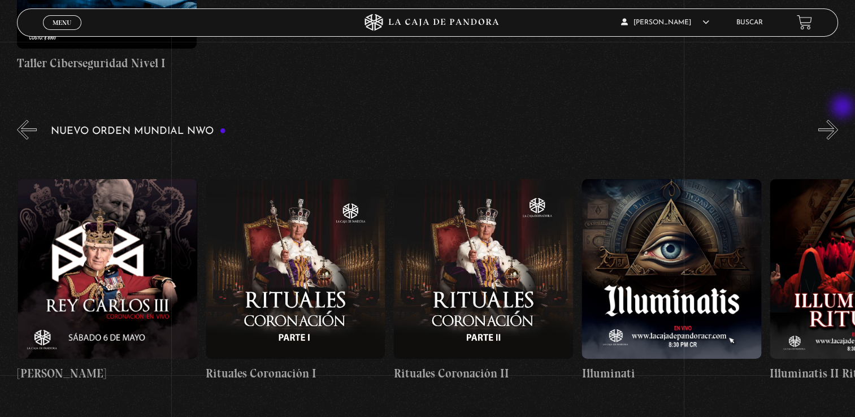
click at [838, 120] on button "»" at bounding box center [829, 130] width 20 height 20
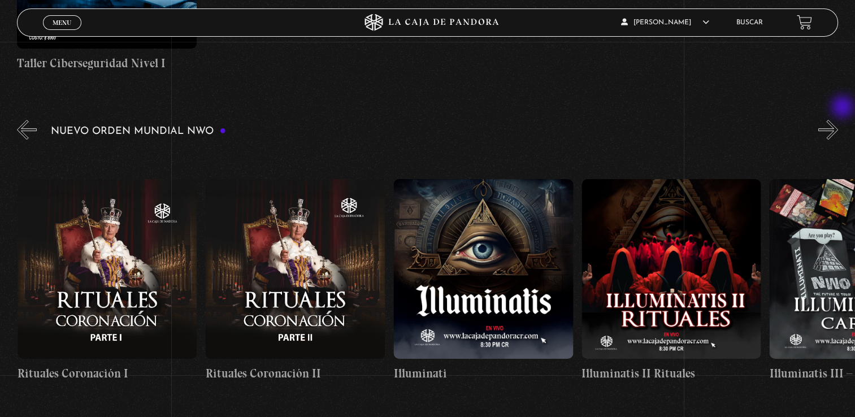
click at [838, 120] on button "»" at bounding box center [829, 130] width 20 height 20
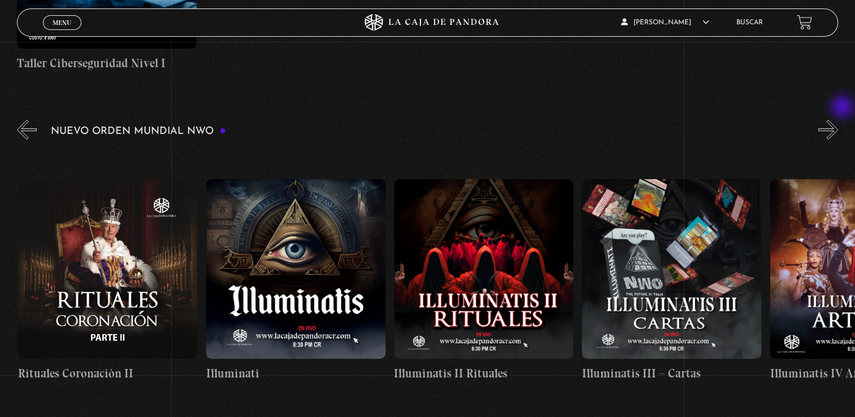
click at [838, 120] on button "»" at bounding box center [829, 130] width 20 height 20
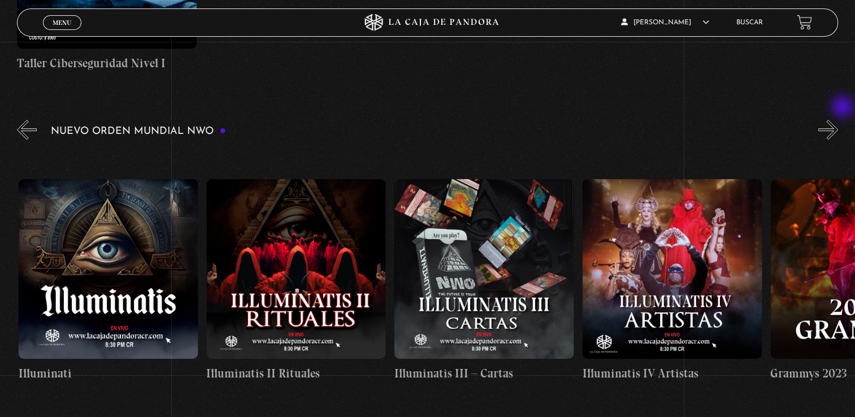
scroll to position [0, 6394]
click at [838, 120] on button "»" at bounding box center [829, 130] width 20 height 20
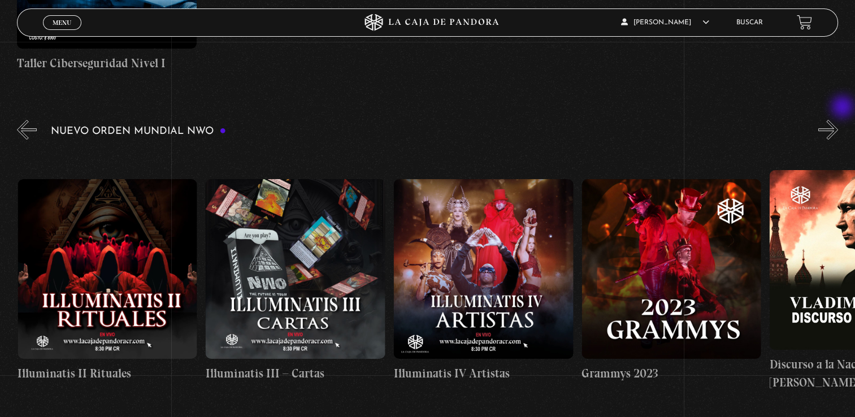
scroll to position [0, 6582]
click at [644, 223] on figure at bounding box center [672, 269] width 180 height 180
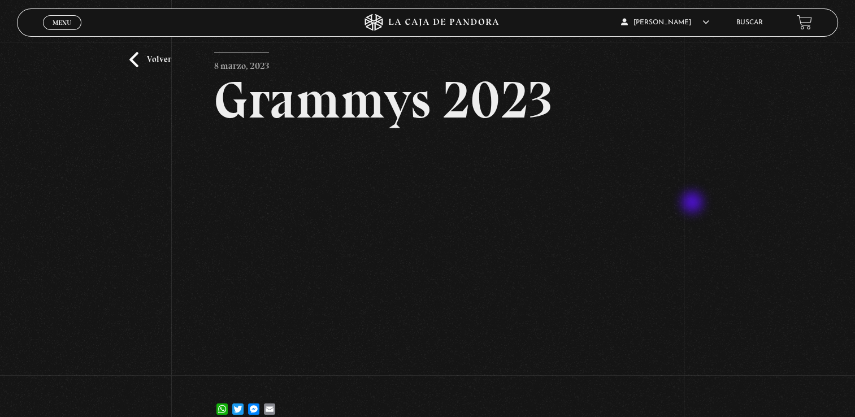
scroll to position [57, 0]
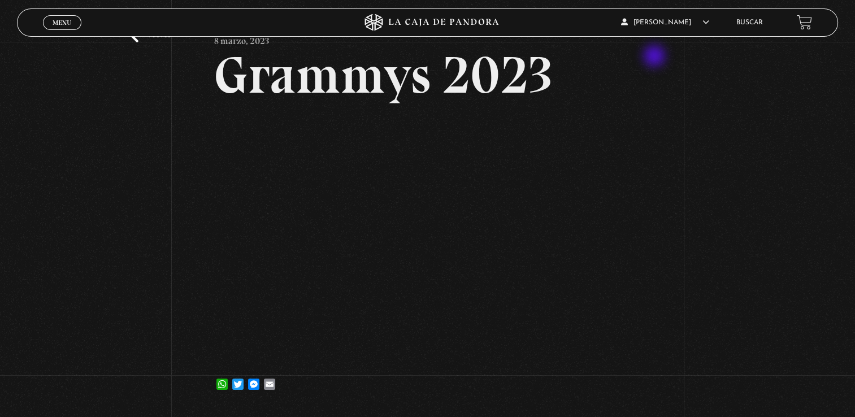
click at [656, 57] on div "Volver 8 marzo, 2023 Grammys 2023 WhatsApp Twitter Messenger Email" at bounding box center [427, 197] width 855 height 425
